Goal: Check status: Check status

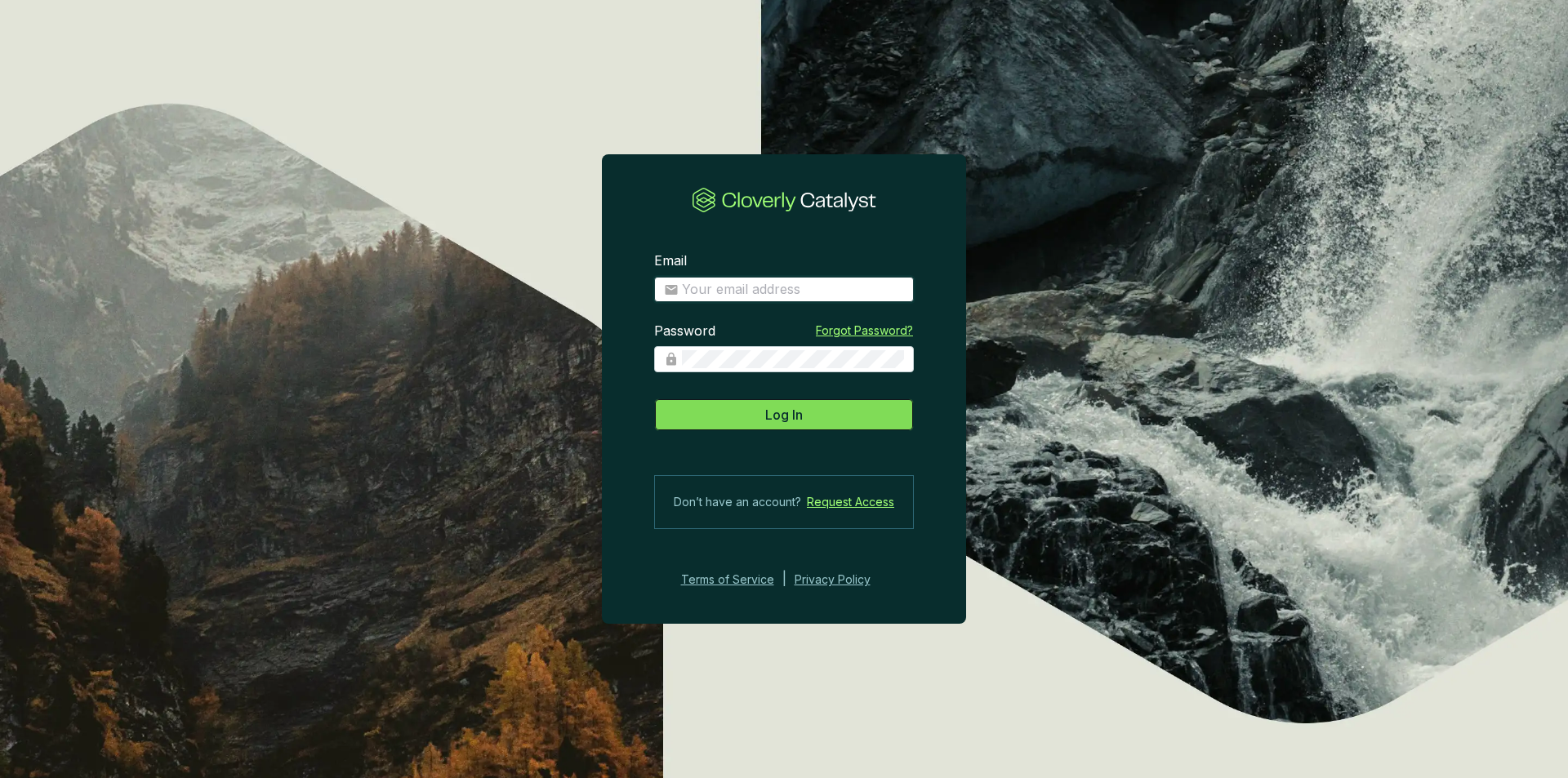
type input "[PERSON_NAME][EMAIL_ADDRESS][DOMAIN_NAME]"
click at [804, 419] on button "Log In" at bounding box center [784, 414] width 259 height 33
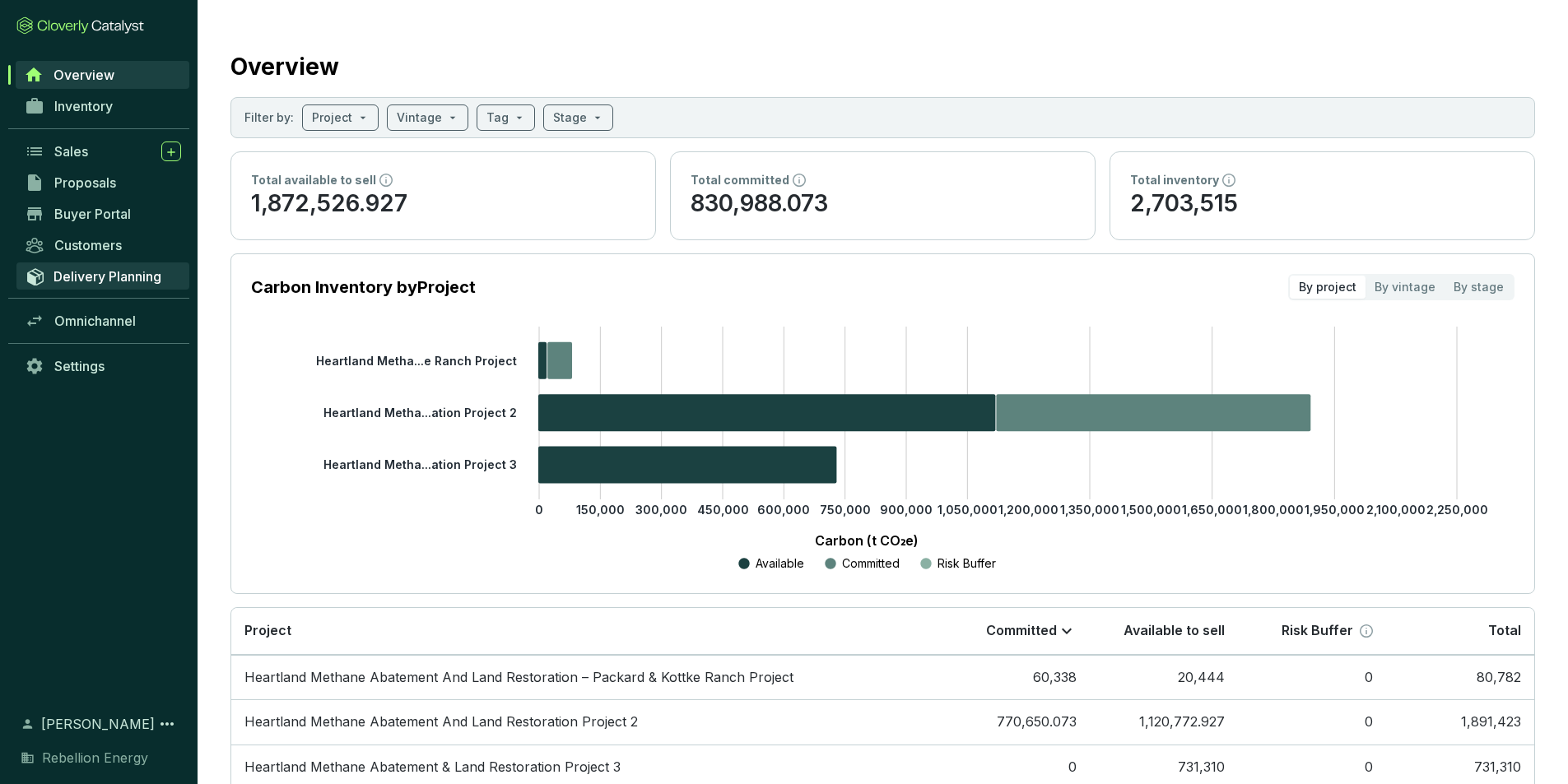
click at [84, 281] on span "Delivery Planning" at bounding box center [108, 276] width 108 height 17
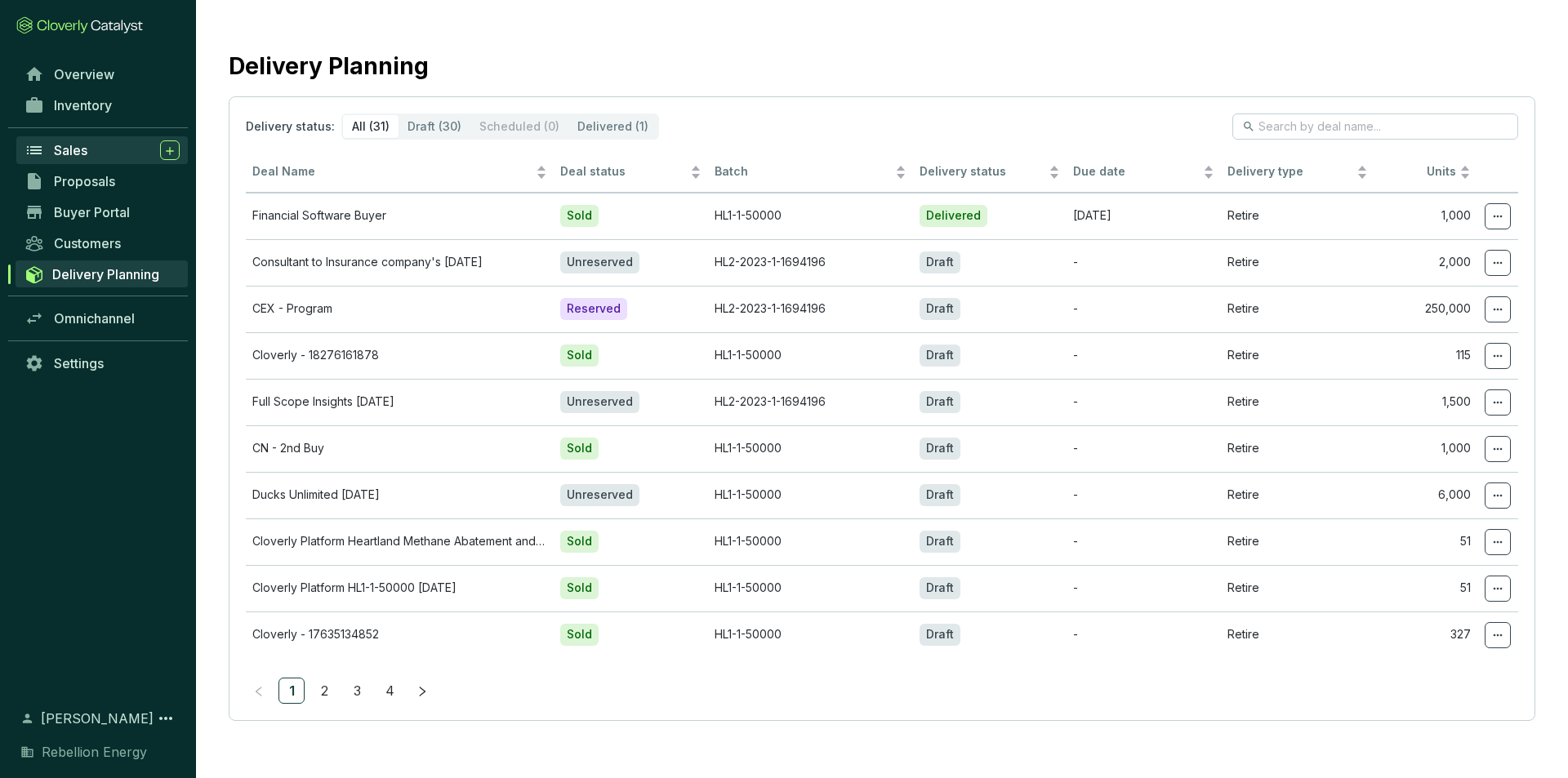
click at [72, 155] on span "Sales" at bounding box center [71, 150] width 34 height 16
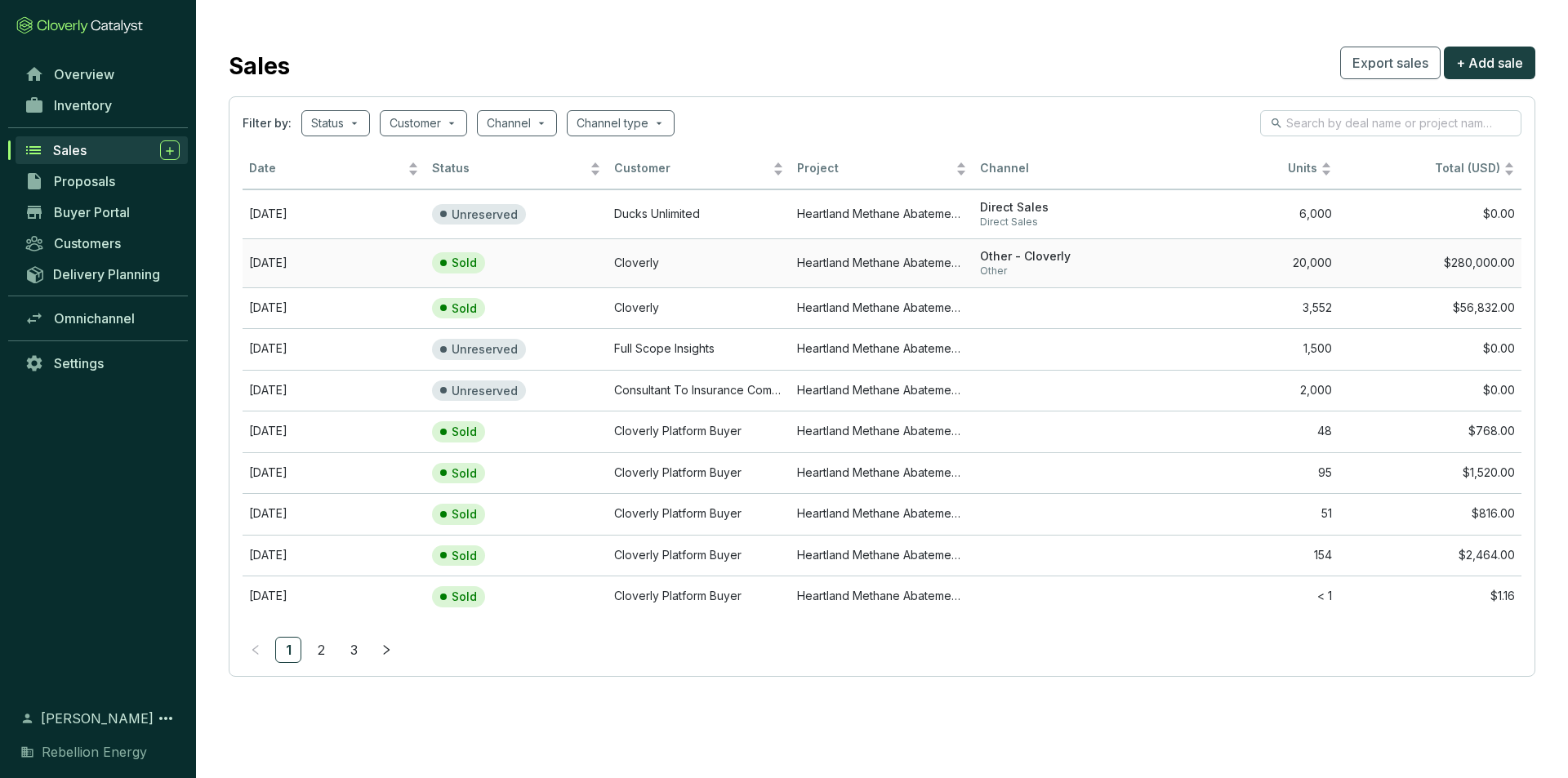
click at [307, 269] on td "[DATE]" at bounding box center [333, 263] width 183 height 49
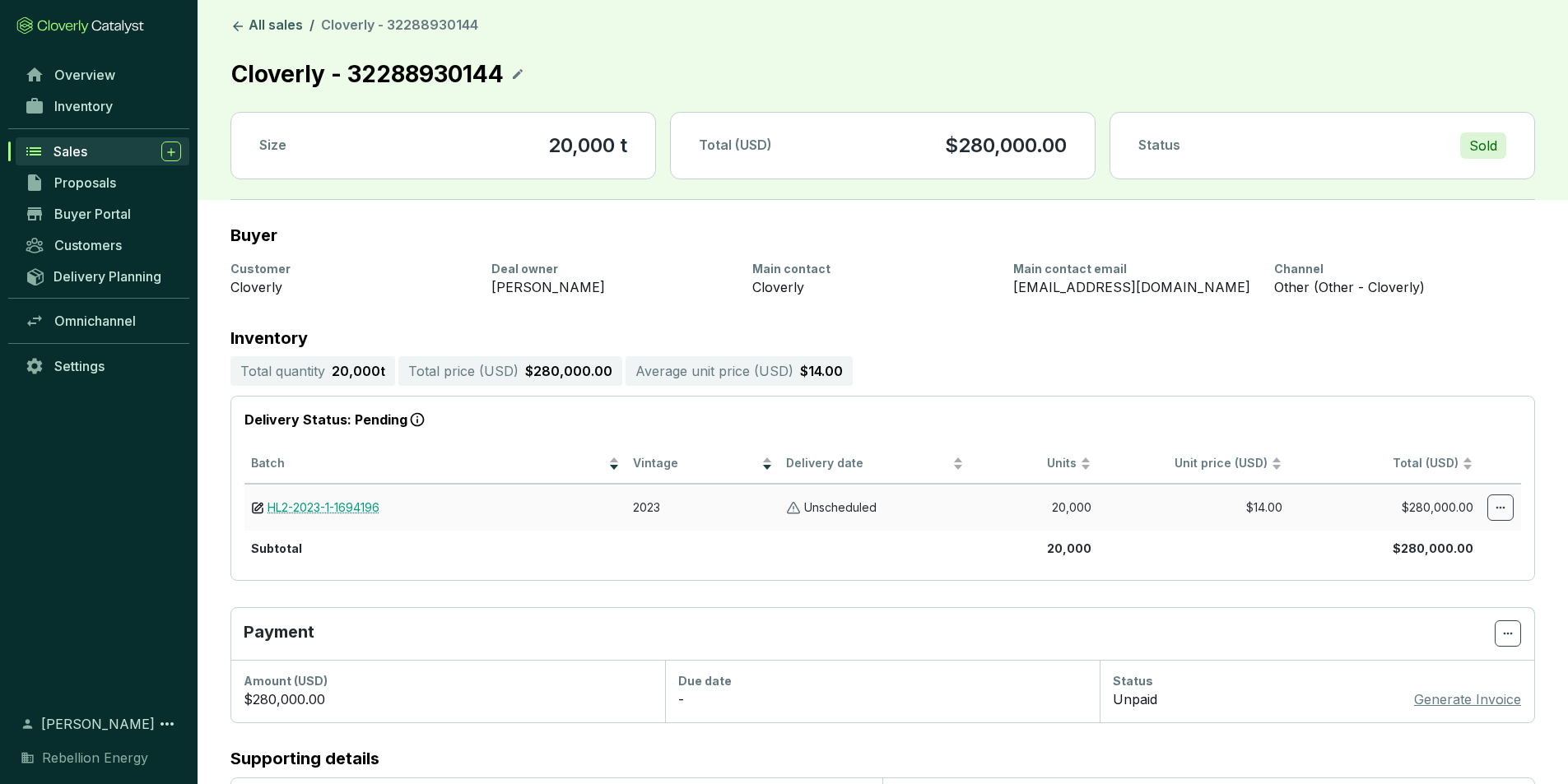
click at [350, 507] on link "HL2-2023-1-1694196" at bounding box center [323, 508] width 112 height 16
click at [1504, 504] on icon at bounding box center [1501, 508] width 13 height 20
click at [1399, 375] on section "Total quantity 20,000 t Total price ( USD ) $280,000.00 Average unit price ( US…" at bounding box center [883, 371] width 1305 height 30
click at [81, 155] on span "Sales" at bounding box center [70, 151] width 34 height 17
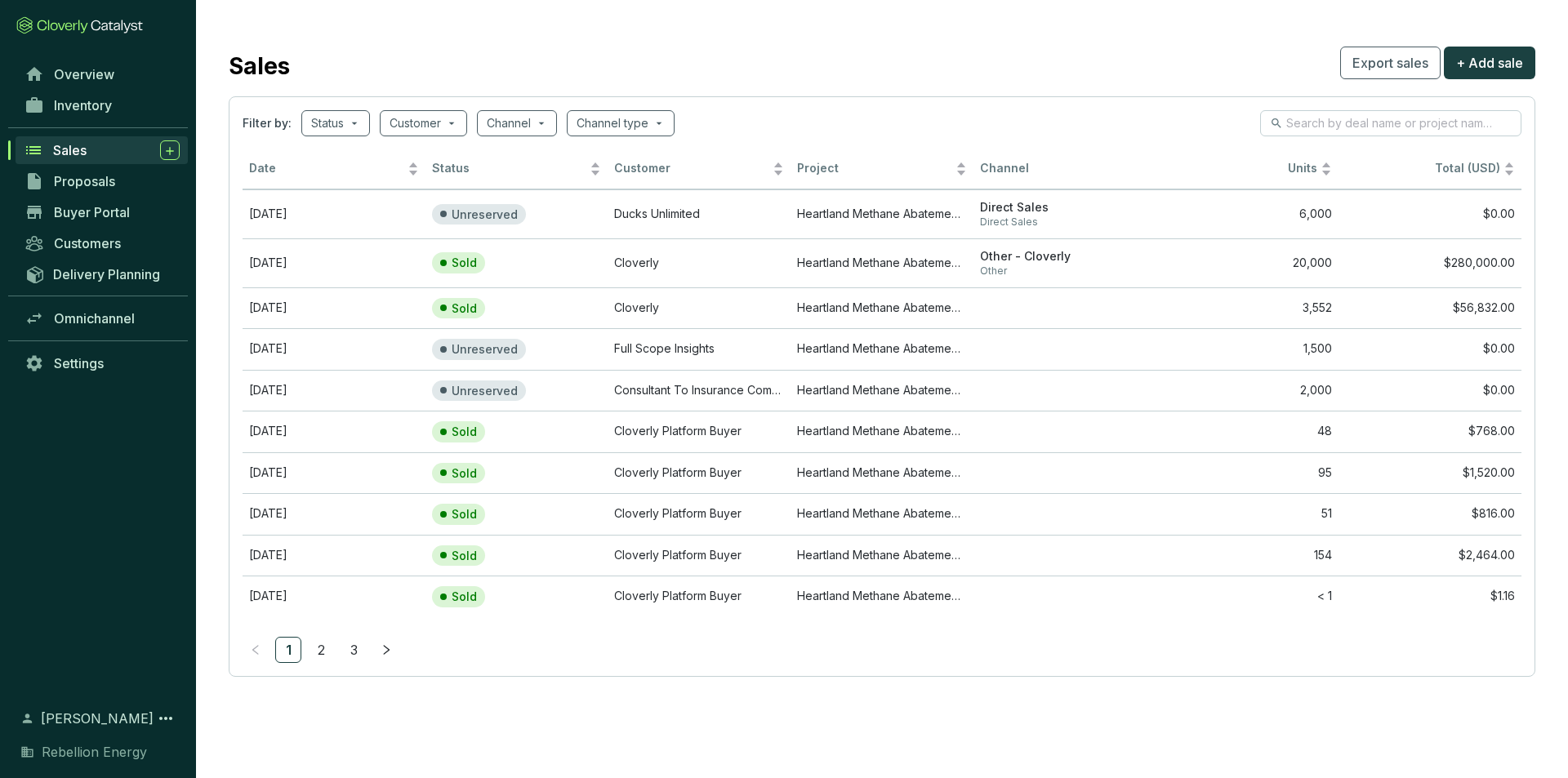
click at [116, 504] on div "Overview Inventory Sales Proposals Buyer Portal Customers Delivery Planning Omn…" at bounding box center [98, 373] width 196 height 629
click at [89, 71] on span "Overview" at bounding box center [85, 75] width 61 height 16
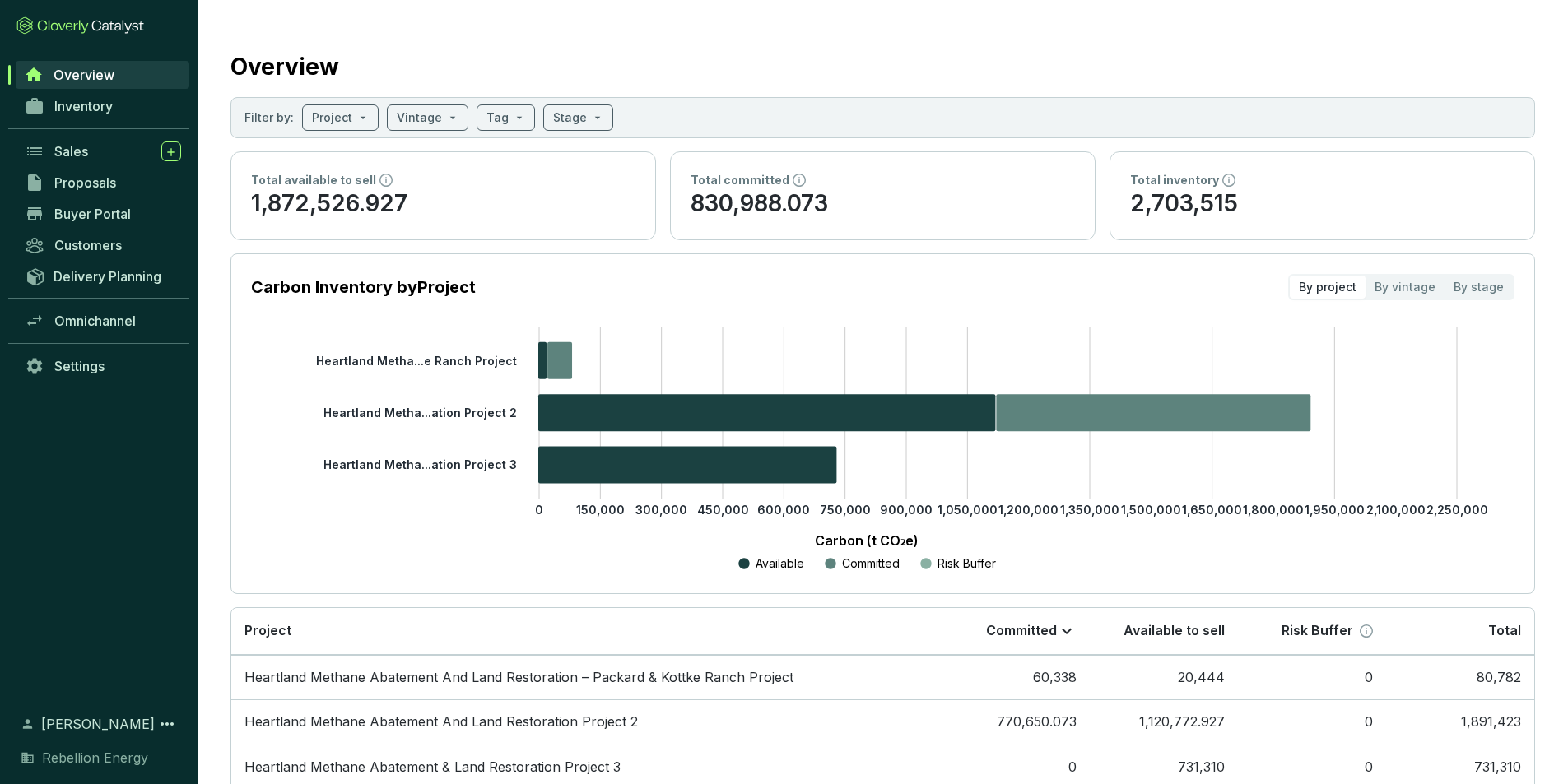
scroll to position [93, 0]
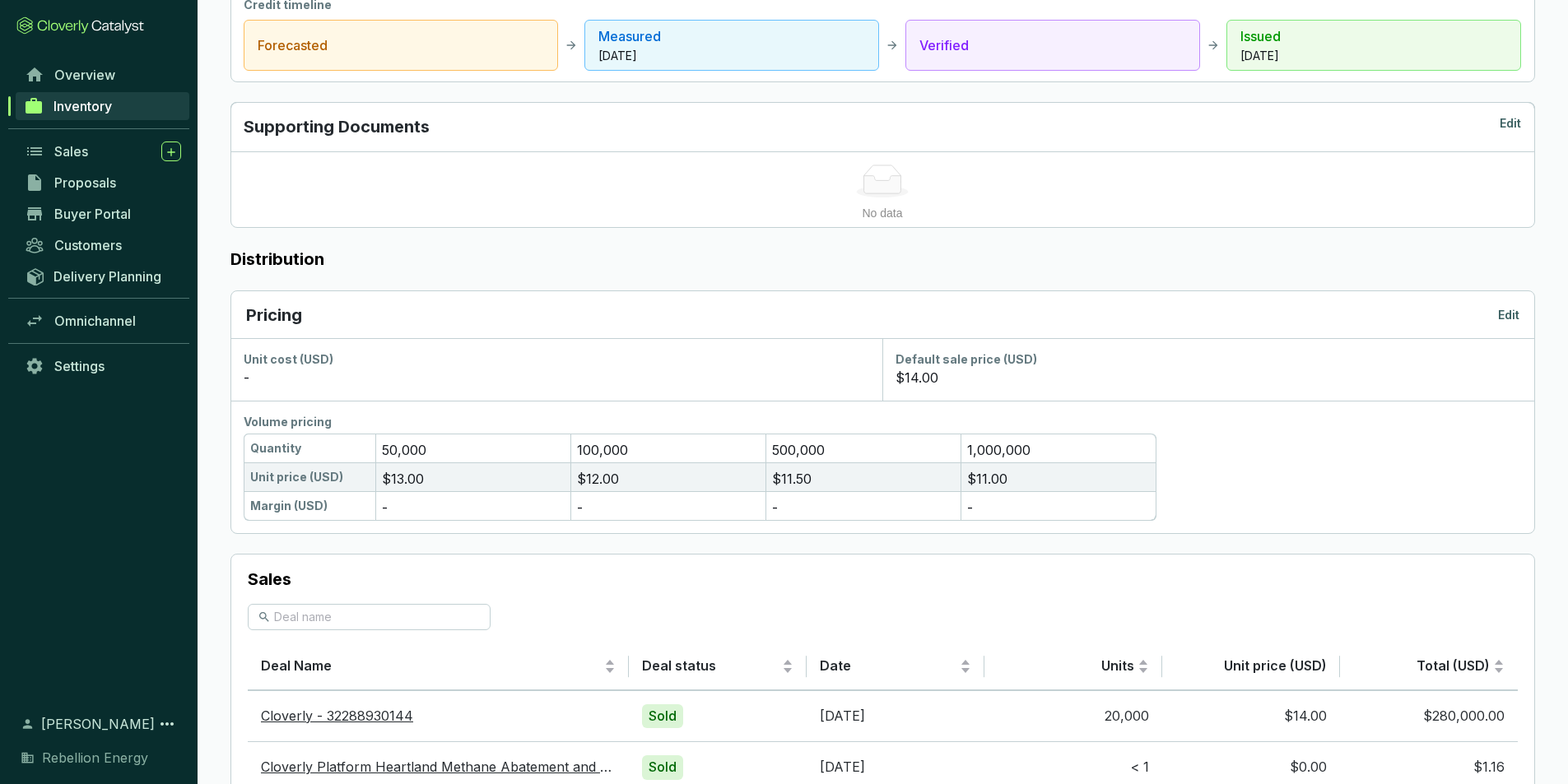
scroll to position [877, 0]
